Goal: Information Seeking & Learning: Learn about a topic

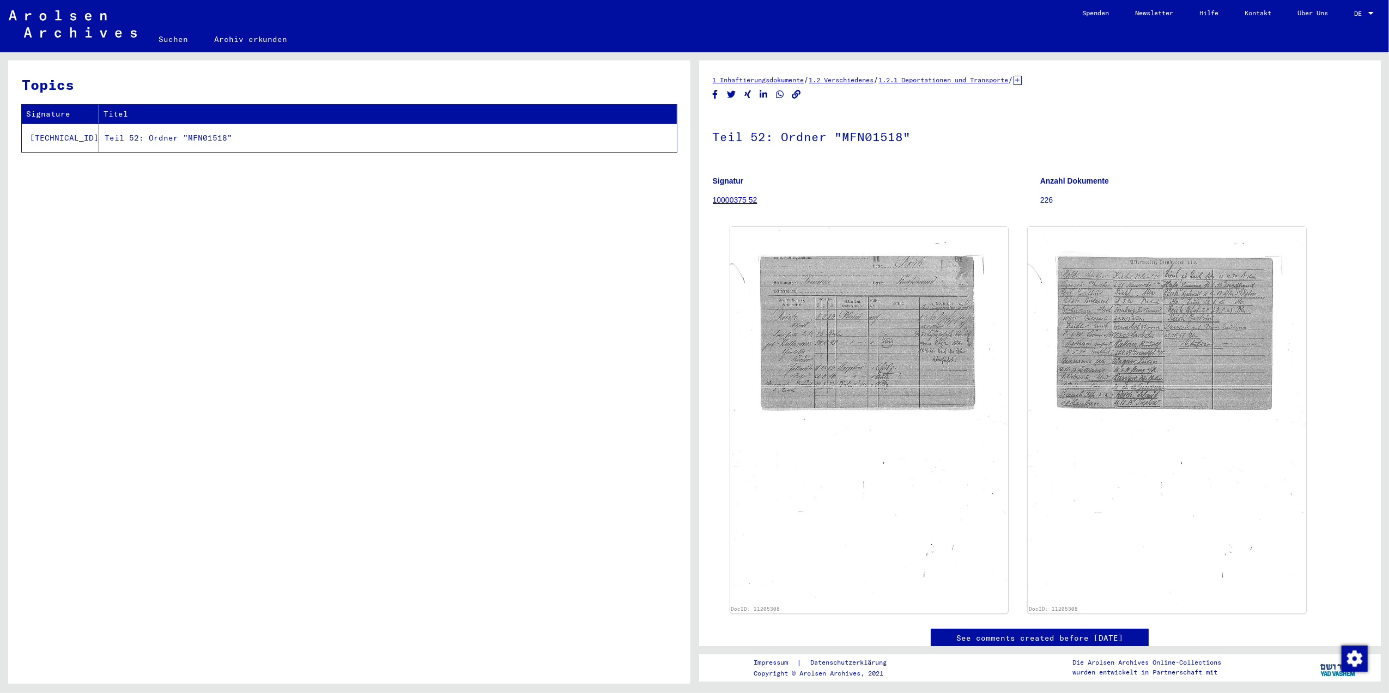
click at [773, 215] on figure "Signatur 10000375 52" at bounding box center [876, 192] width 327 height 49
click at [829, 273] on img at bounding box center [869, 415] width 292 height 397
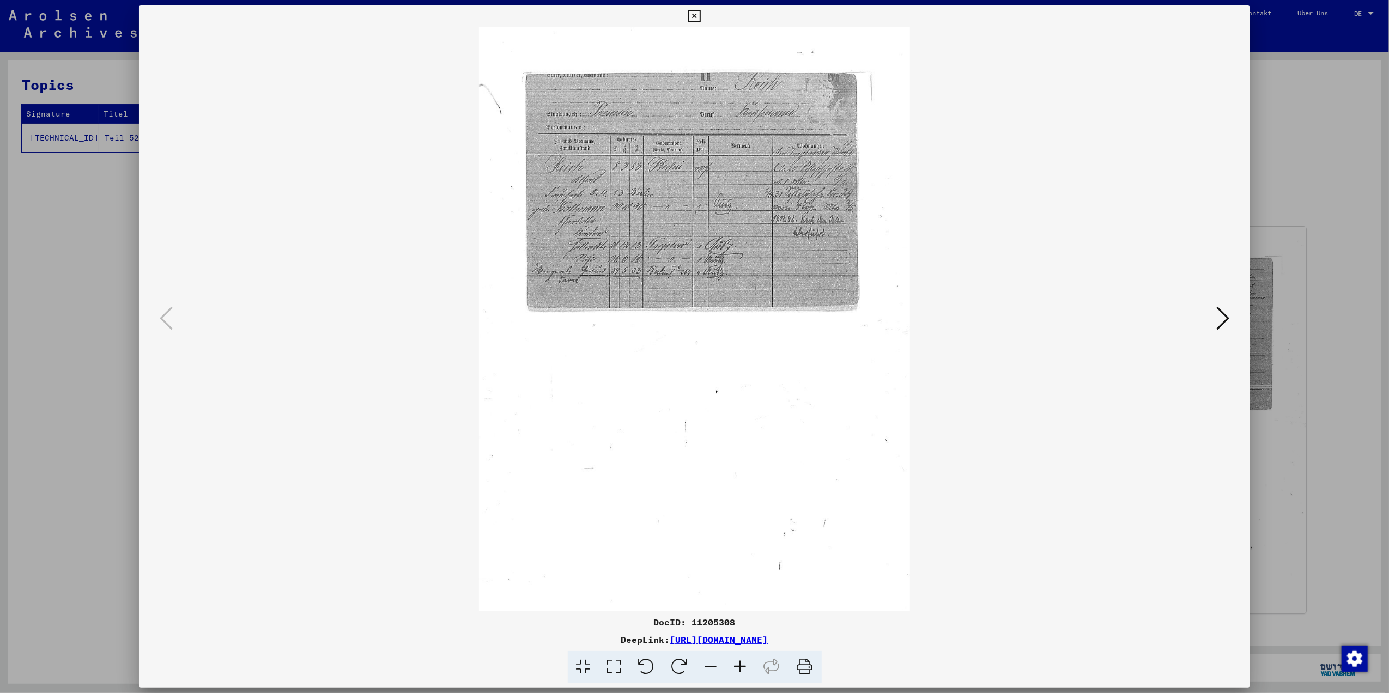
click at [609, 672] on icon at bounding box center [614, 667] width 31 height 33
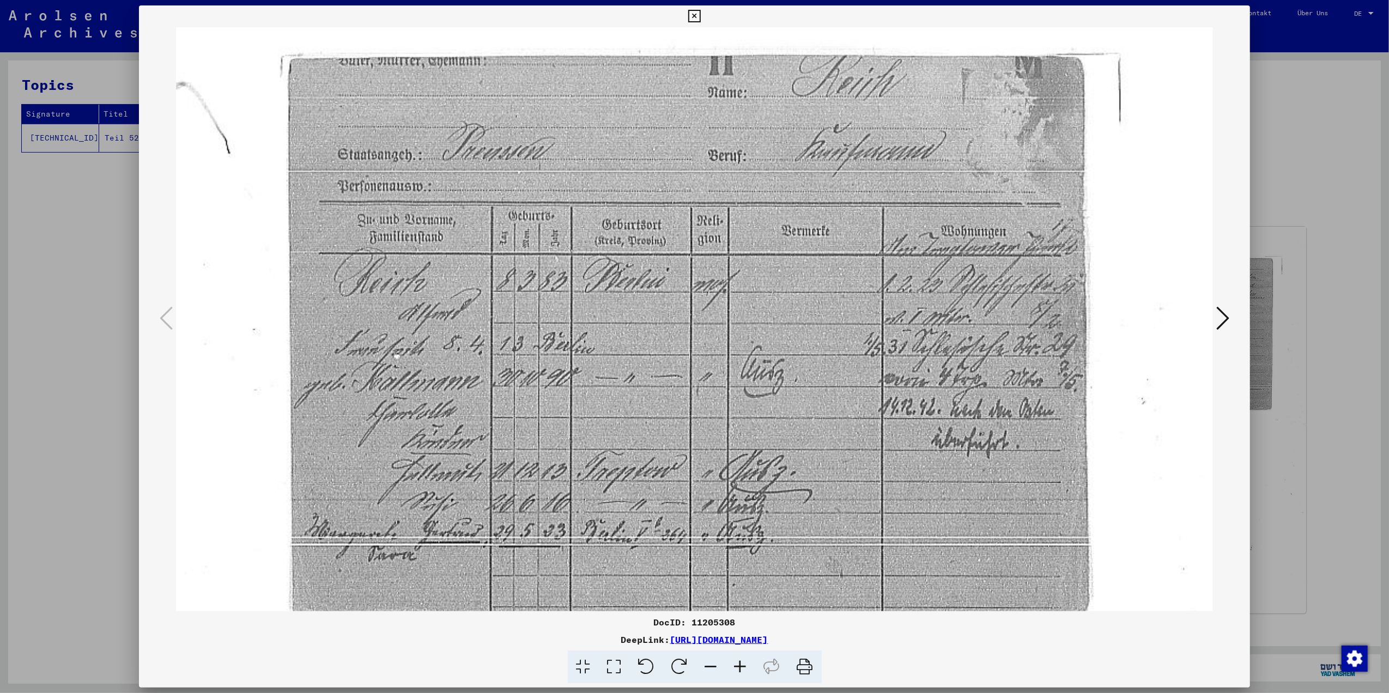
scroll to position [87, 0]
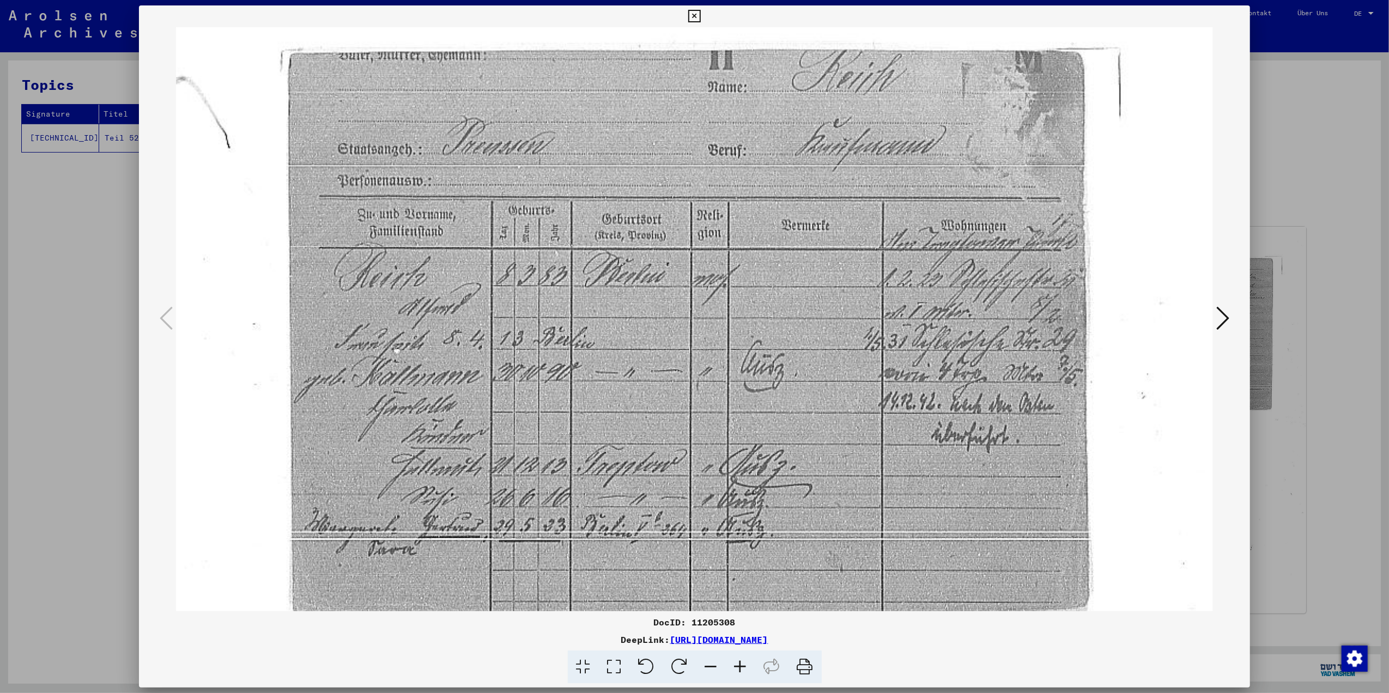
drag, startPoint x: 807, startPoint y: 465, endPoint x: 822, endPoint y: 399, distance: 67.8
click at [816, 393] on img at bounding box center [694, 643] width 1037 height 1407
click at [1210, 311] on img at bounding box center [694, 643] width 1037 height 1407
click at [1218, 312] on icon at bounding box center [1222, 318] width 13 height 26
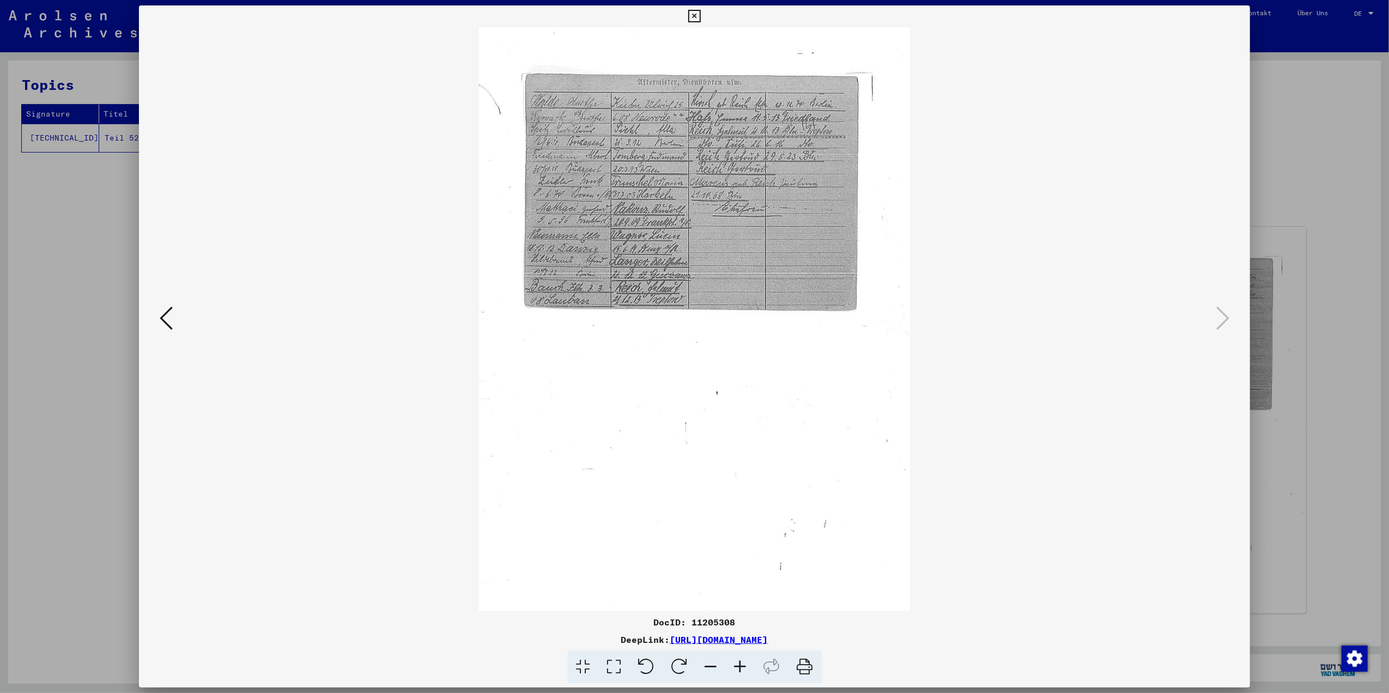
click at [602, 670] on icon at bounding box center [614, 667] width 31 height 33
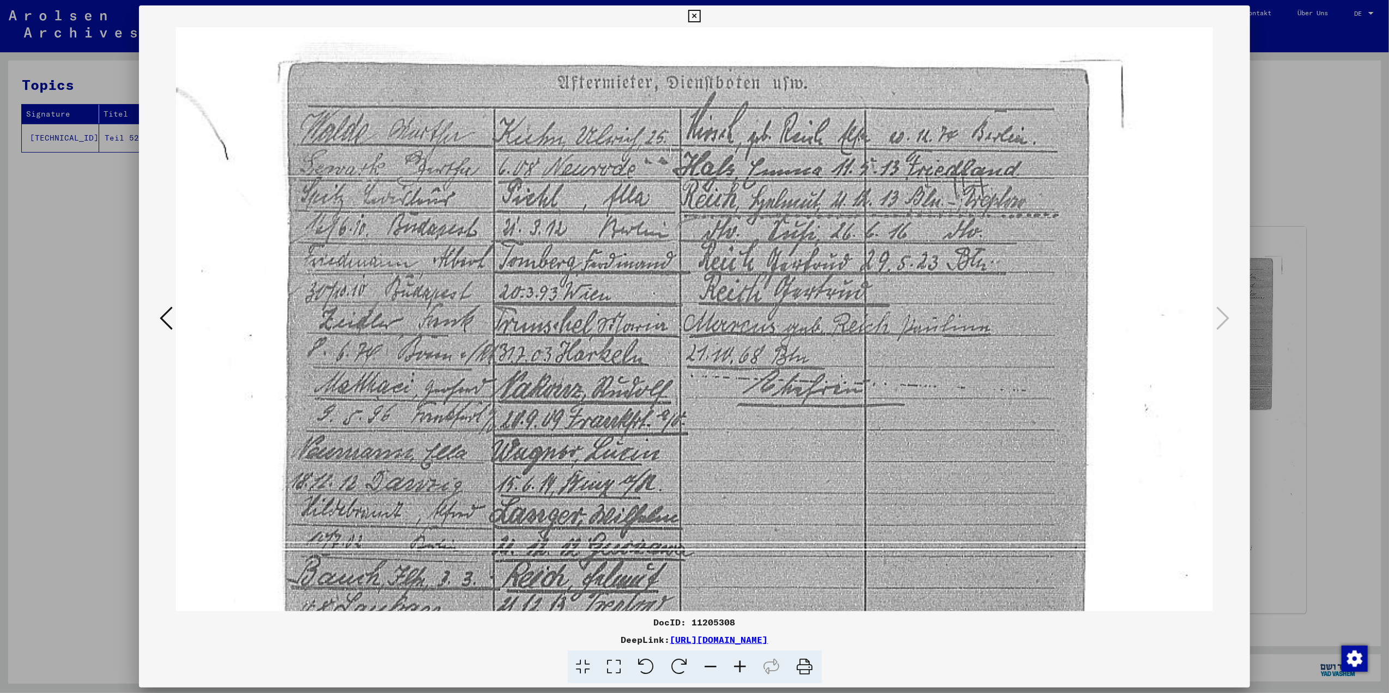
drag, startPoint x: 578, startPoint y: 510, endPoint x: 615, endPoint y: 442, distance: 76.8
click at [620, 441] on img at bounding box center [694, 653] width 1037 height 1407
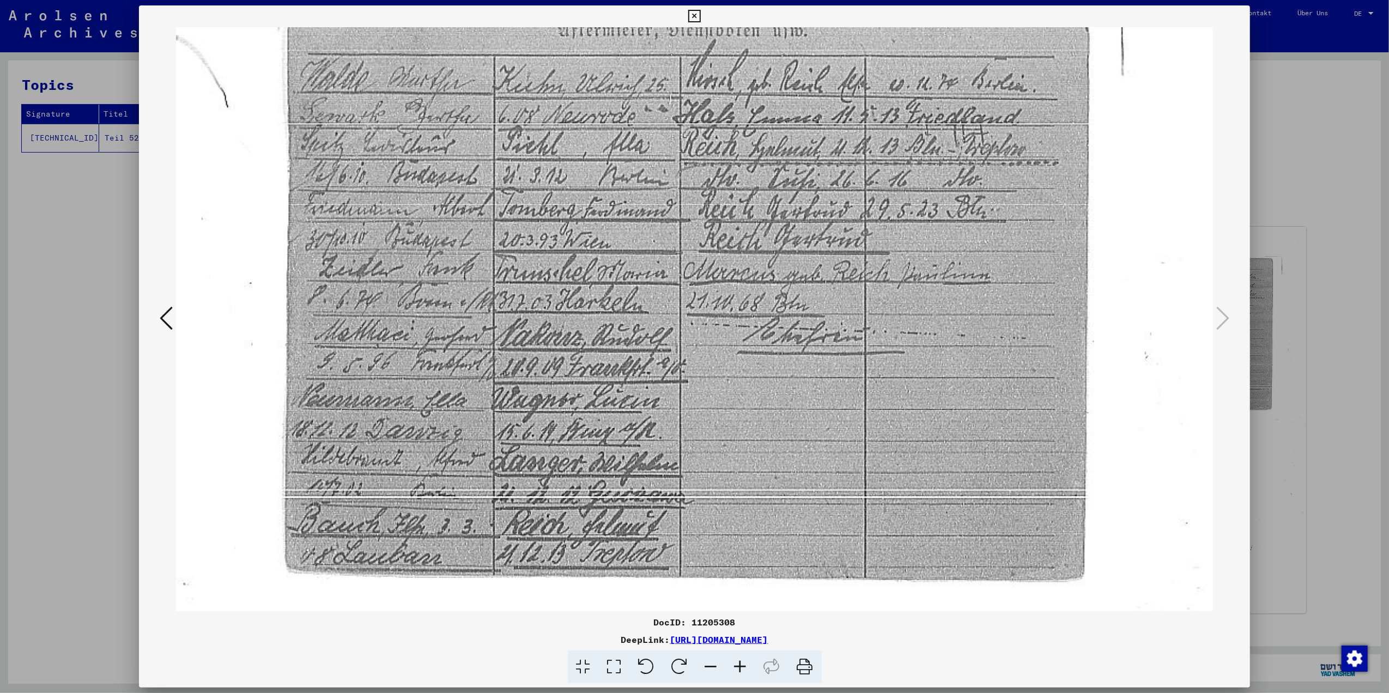
drag, startPoint x: 626, startPoint y: 518, endPoint x: 631, endPoint y: 469, distance: 48.8
click at [631, 469] on img at bounding box center [694, 601] width 1037 height 1407
